Goal: Information Seeking & Learning: Learn about a topic

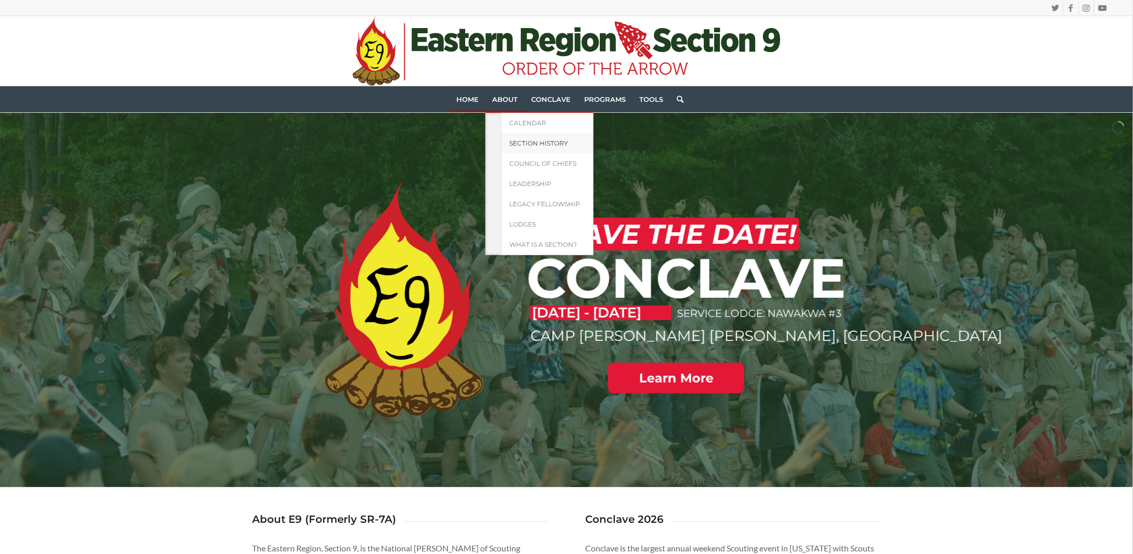
click at [537, 139] on span "Section History" at bounding box center [539, 143] width 59 height 8
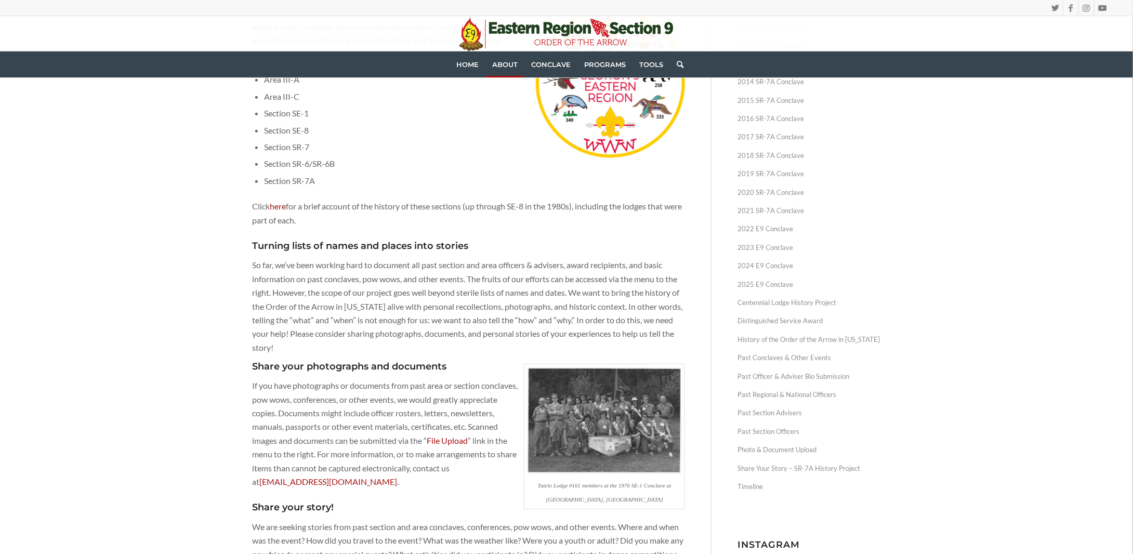
scroll to position [104, 0]
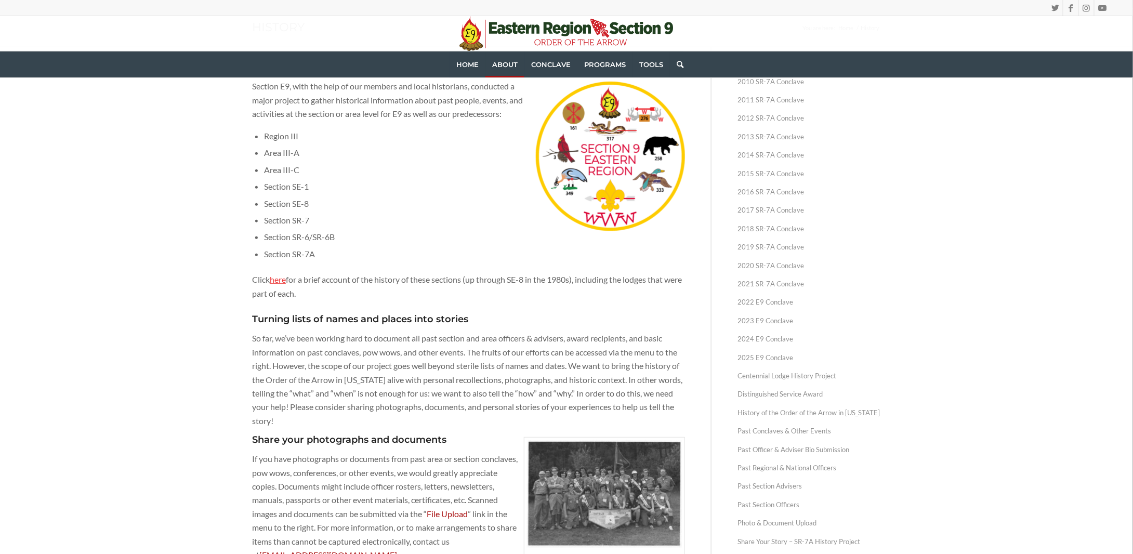
click at [284, 279] on link "here" at bounding box center [278, 280] width 16 height 10
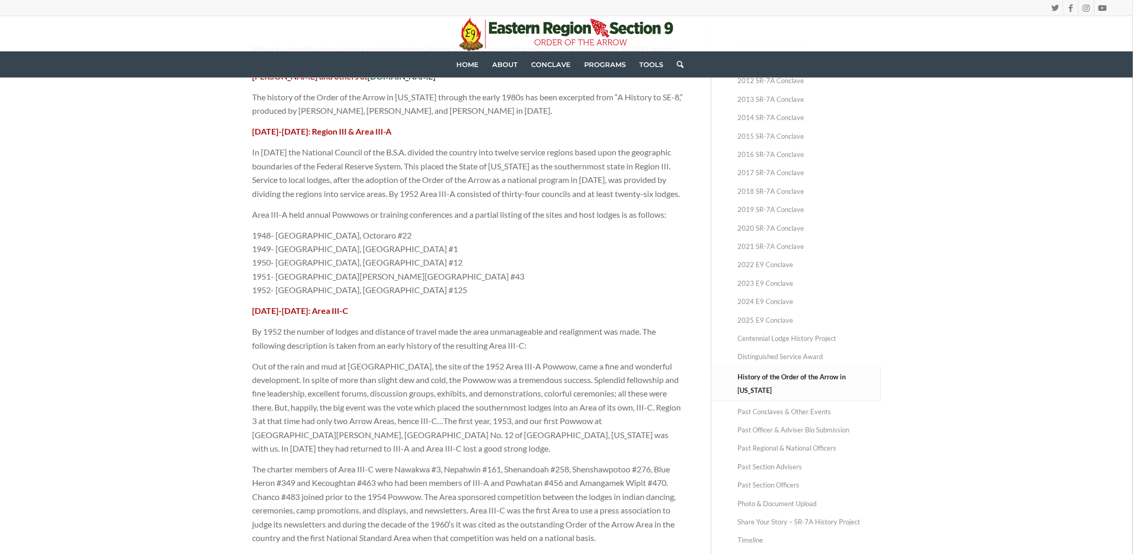
scroll to position [156, 0]
